Goal: Check status: Check status

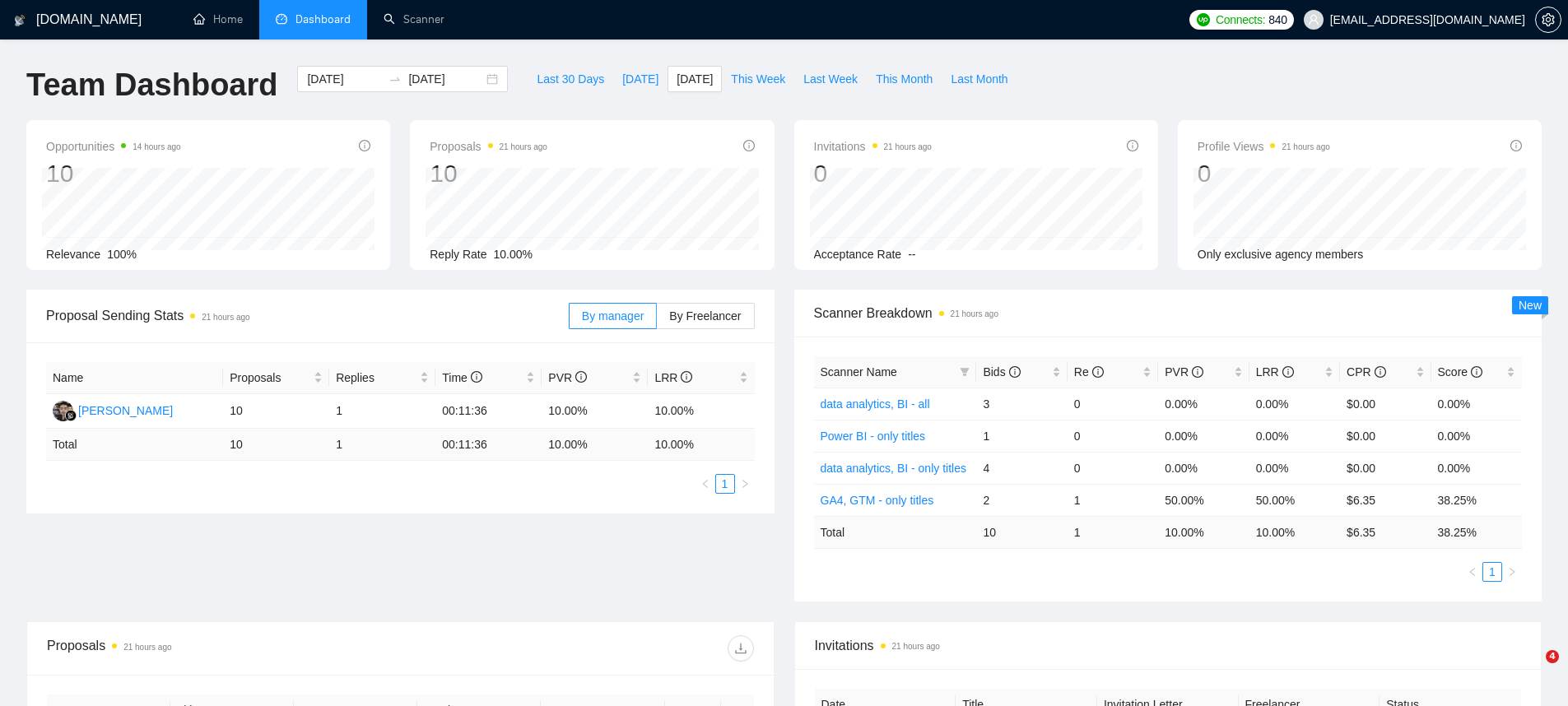
scroll to position [8, 0]
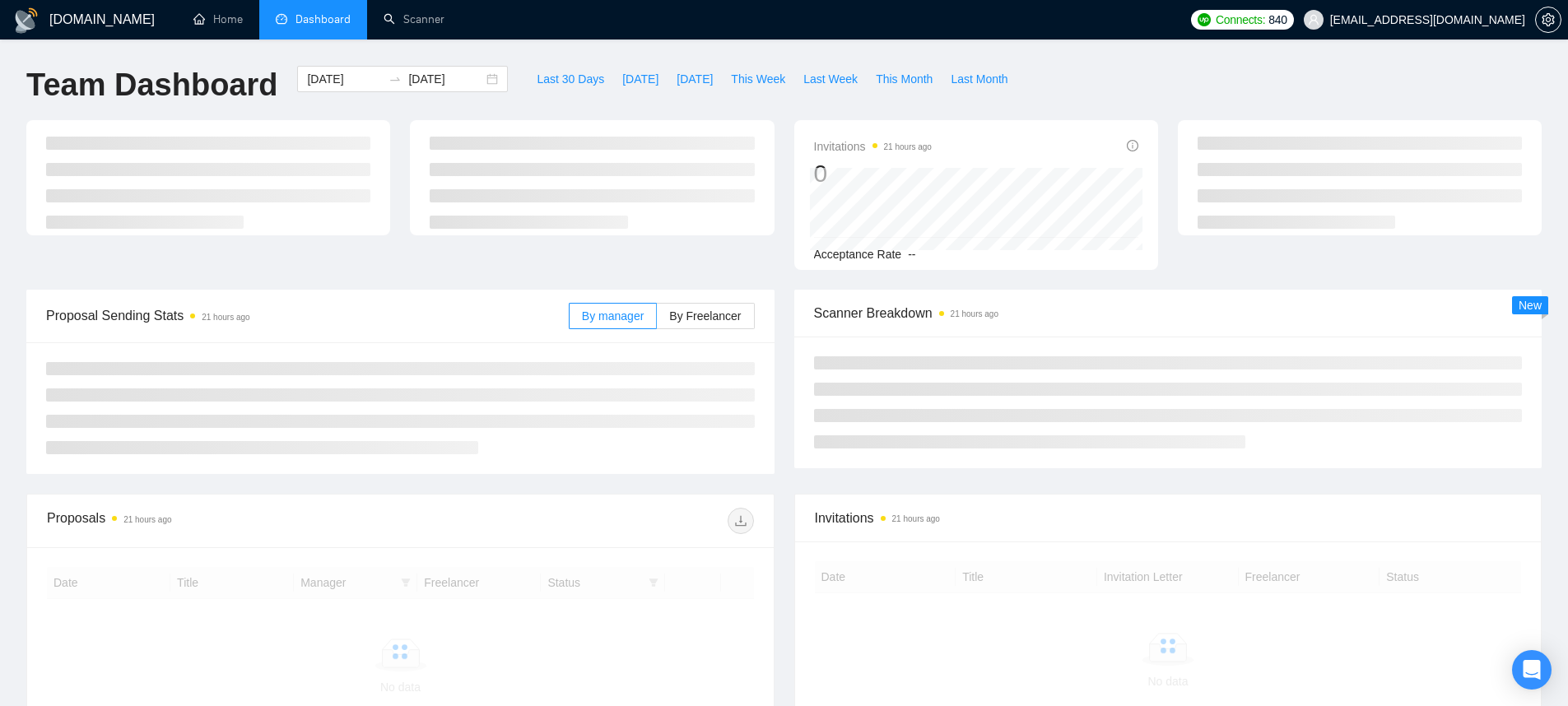
scroll to position [20, 0]
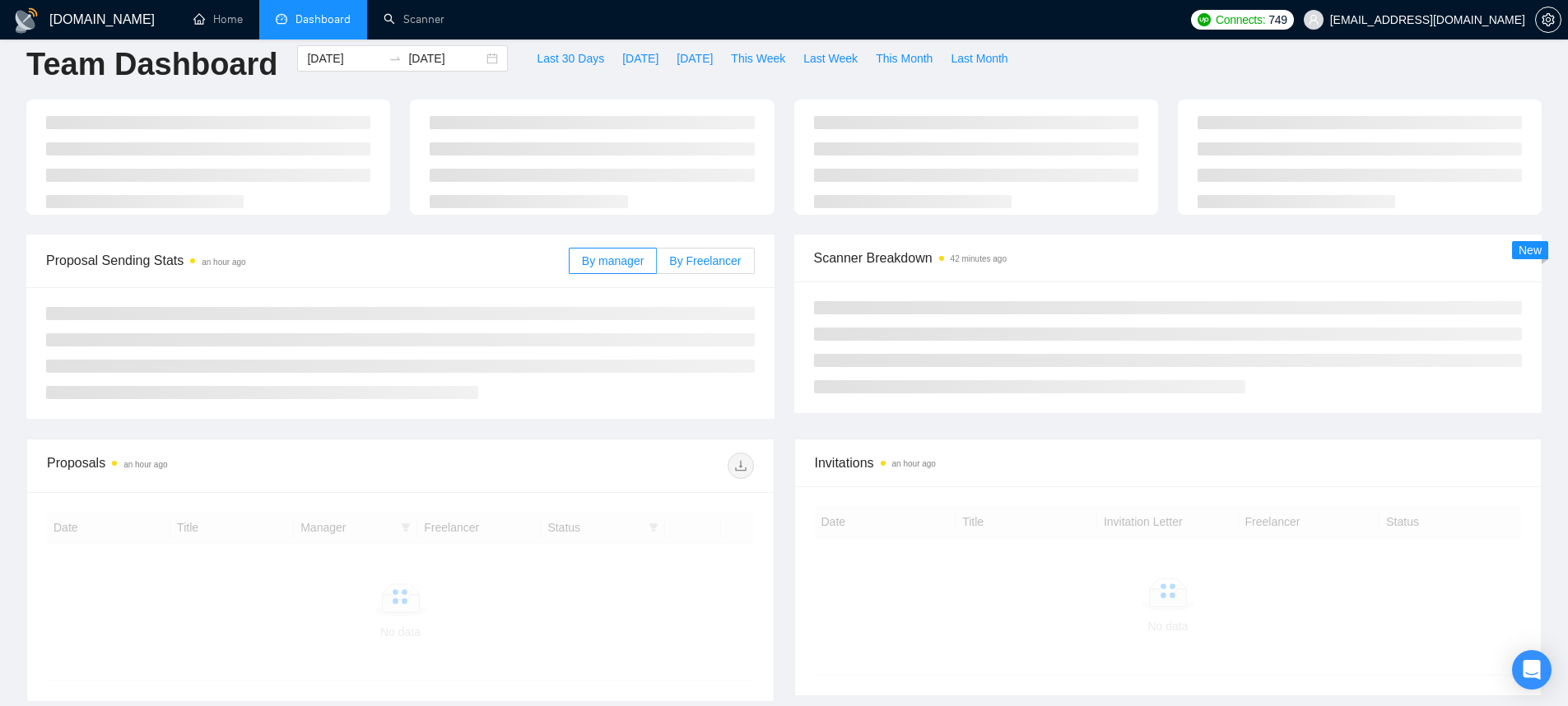
click at [711, 264] on span "By Freelancer" at bounding box center [705, 261] width 72 height 14
click at [656, 265] on input "By Freelancer" at bounding box center [656, 265] width 0 height 0
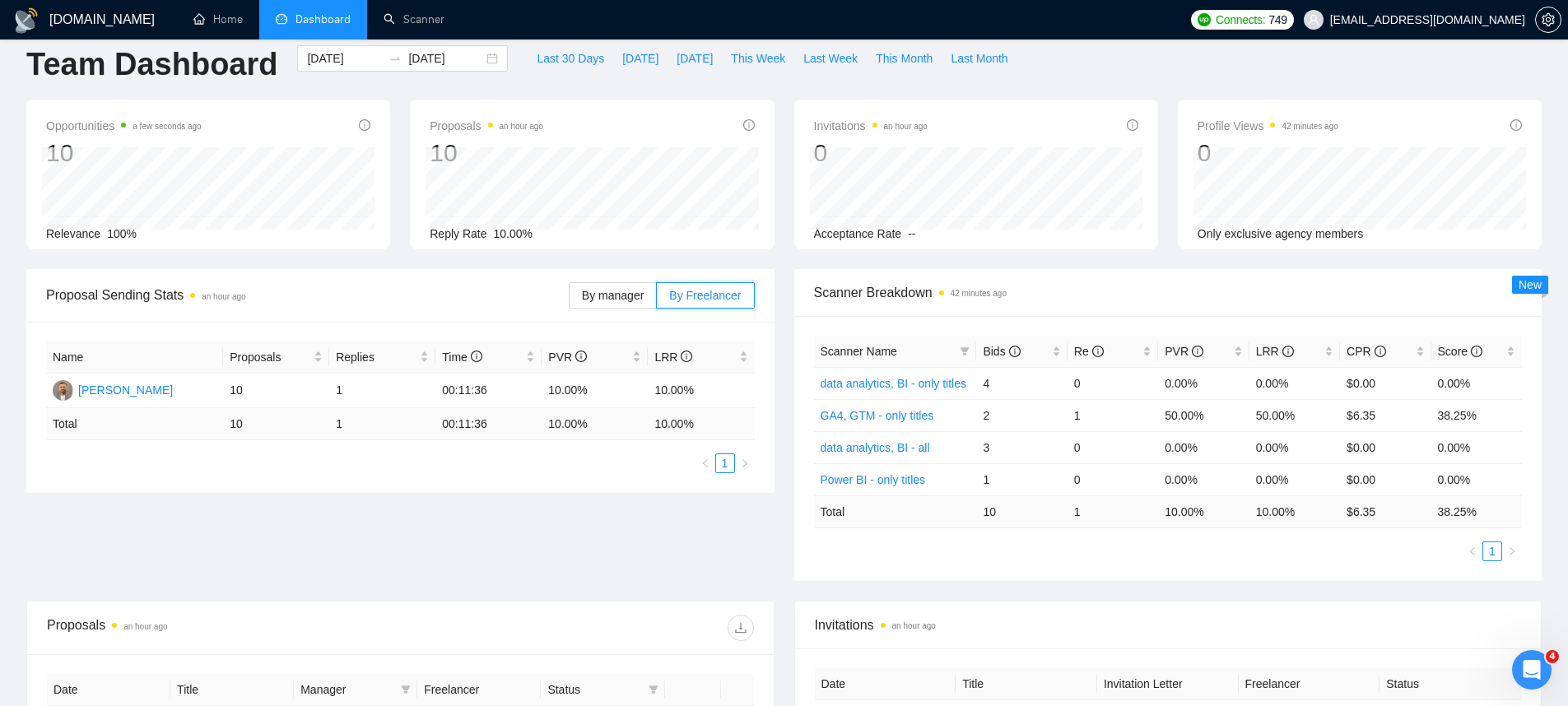
scroll to position [0, 0]
click at [626, 55] on span "[DATE]" at bounding box center [640, 58] width 36 height 18
type input "2025-09-03"
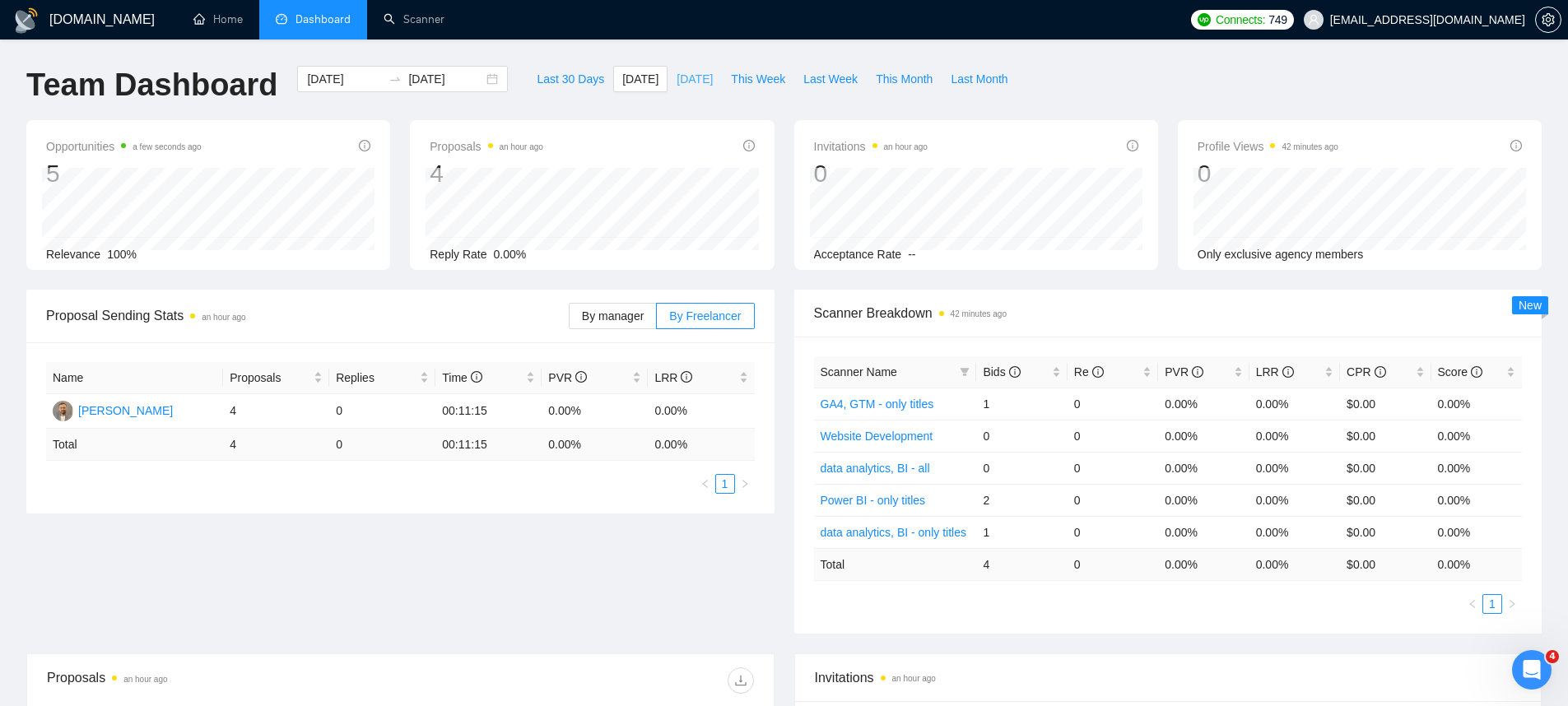
click at [677, 74] on span "[DATE]" at bounding box center [694, 78] width 36 height 18
type input "2025-09-02"
click at [761, 71] on span "This Week" at bounding box center [758, 78] width 54 height 18
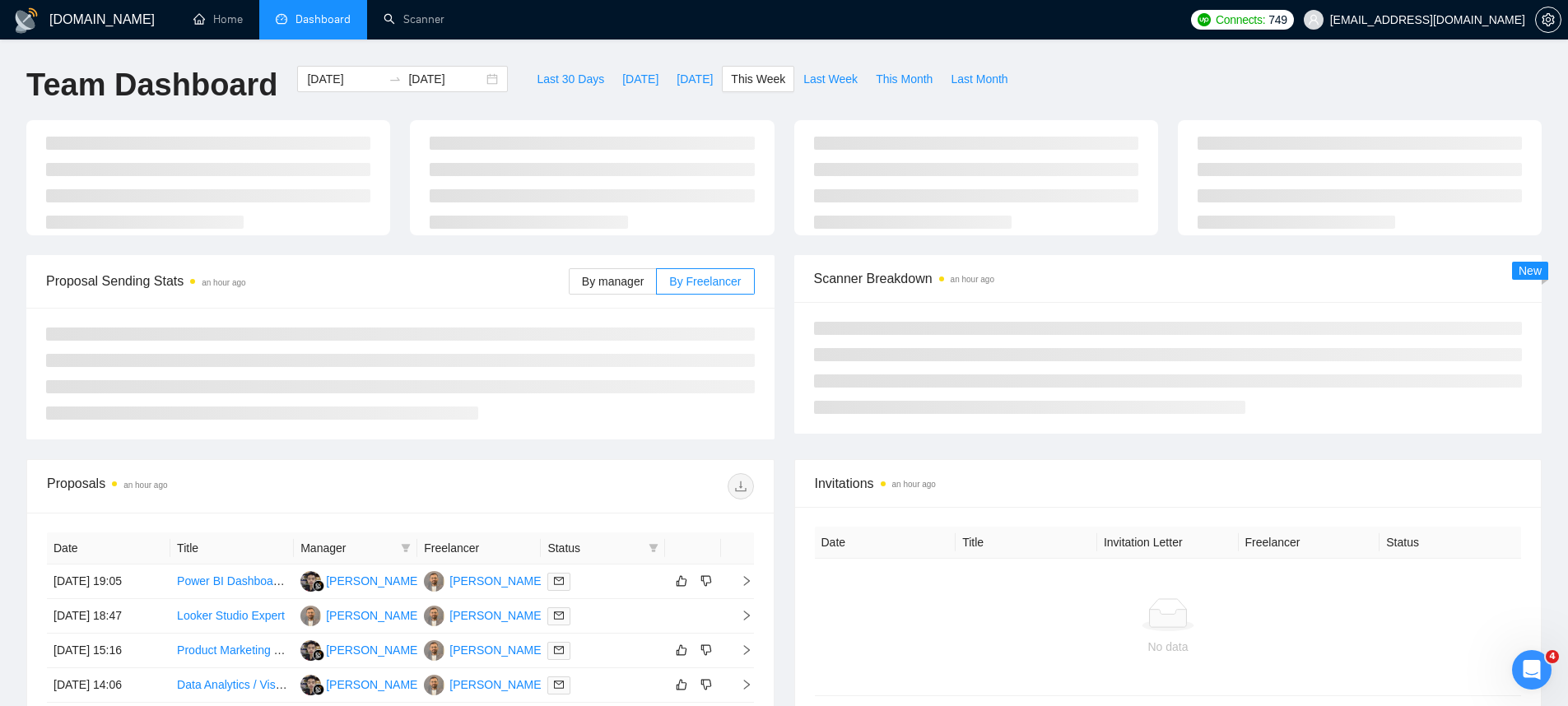
type input "[DATE]"
type input "2025-09-07"
